Goal: Check status: Check status

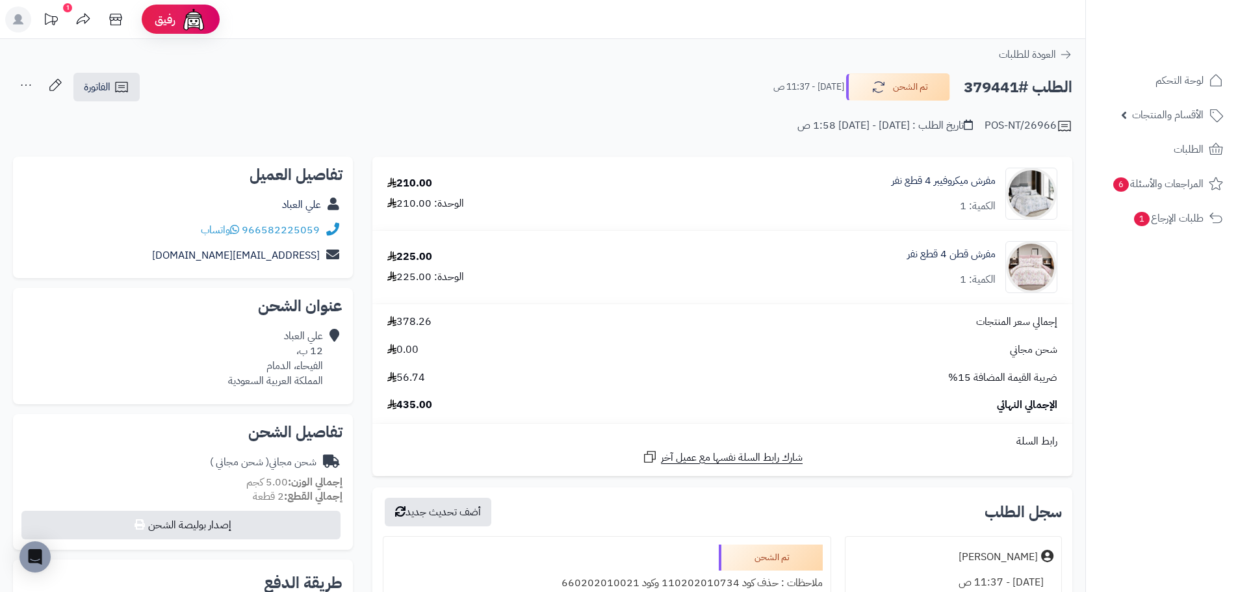
click at [997, 85] on h2 "الطلب #379441" at bounding box center [1018, 87] width 109 height 27
copy h2 "379441"
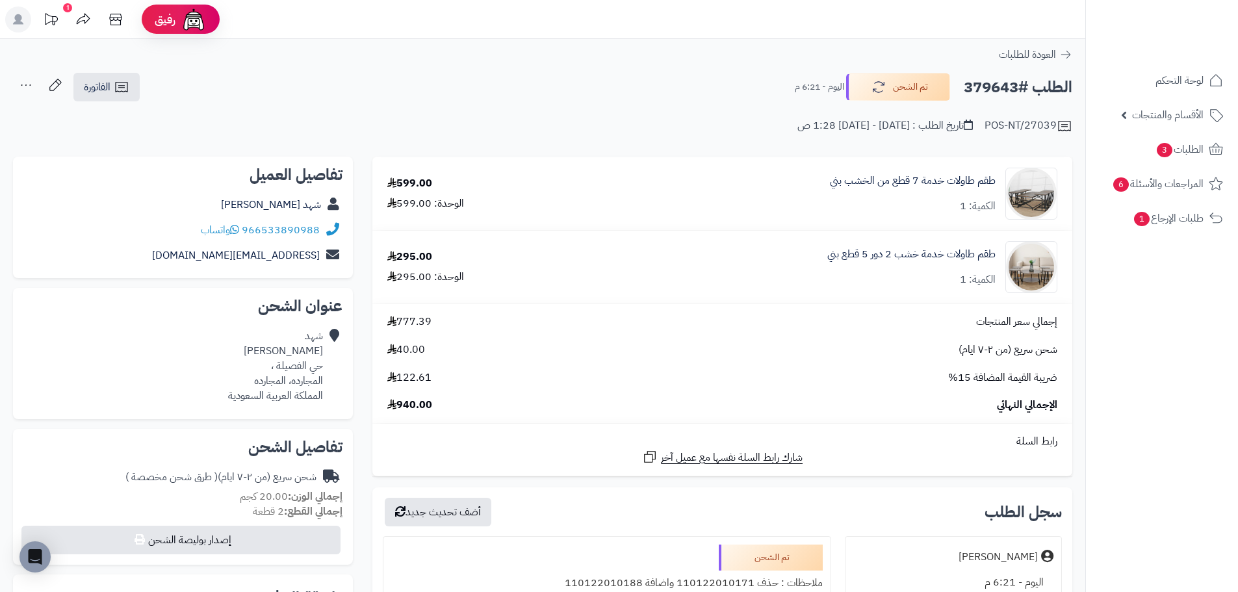
click at [992, 84] on h2 "الطلب #379643" at bounding box center [1018, 87] width 109 height 27
copy h2 "379643"
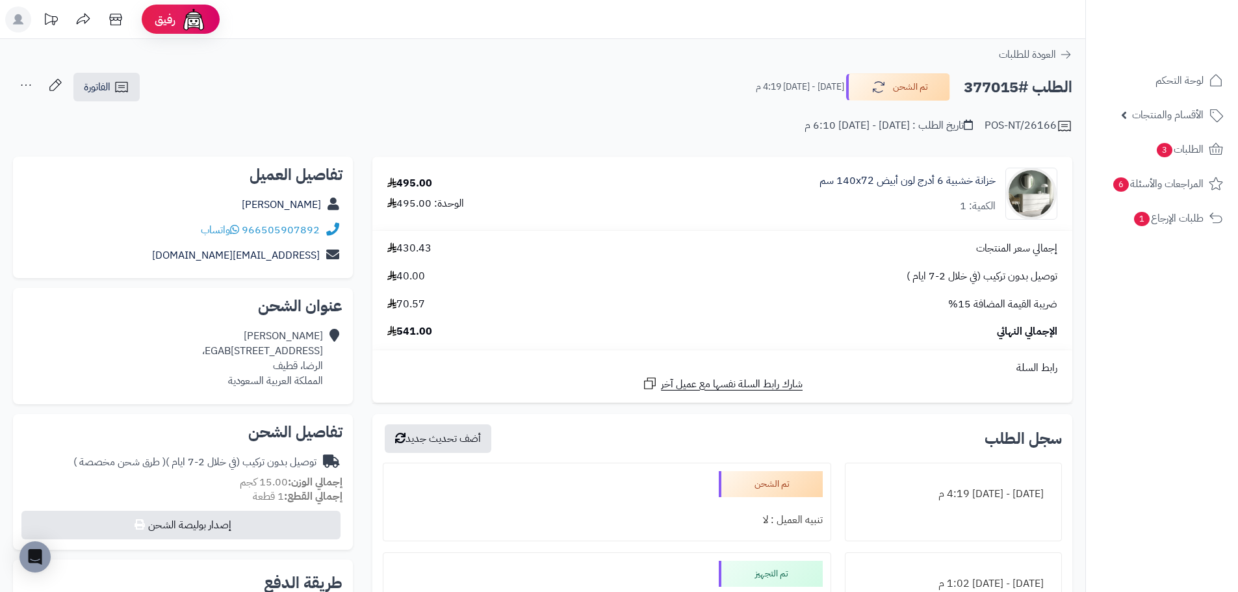
click at [1002, 90] on h2 "الطلب #377015" at bounding box center [1018, 87] width 109 height 27
copy h2 "377015"
